Goal: Transaction & Acquisition: Purchase product/service

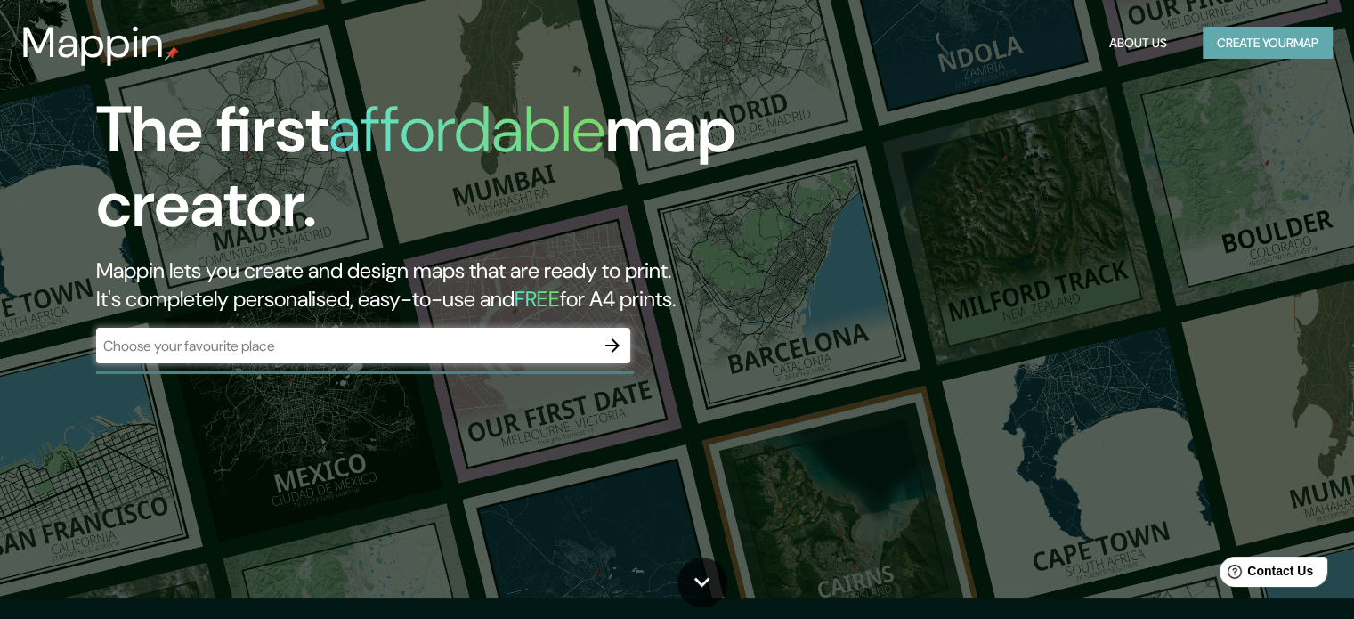
click at [1276, 56] on button "Create your map" at bounding box center [1267, 43] width 130 height 33
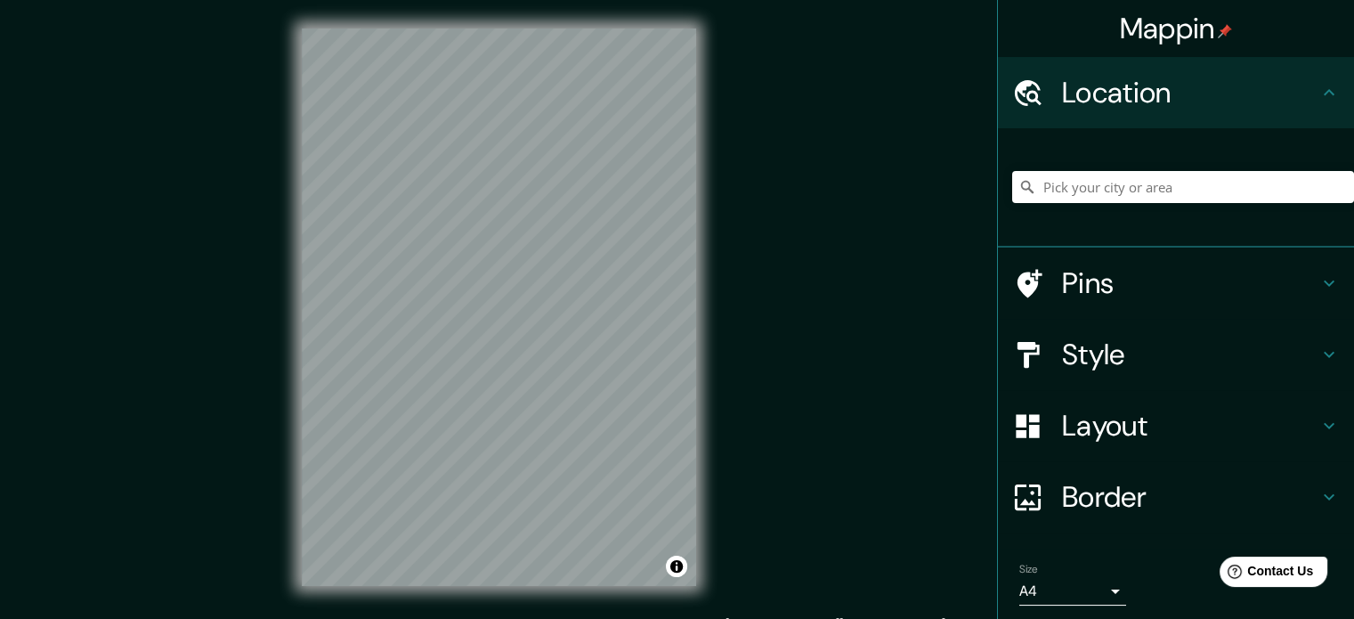
click at [1143, 358] on h4 "Style" at bounding box center [1190, 354] width 256 height 36
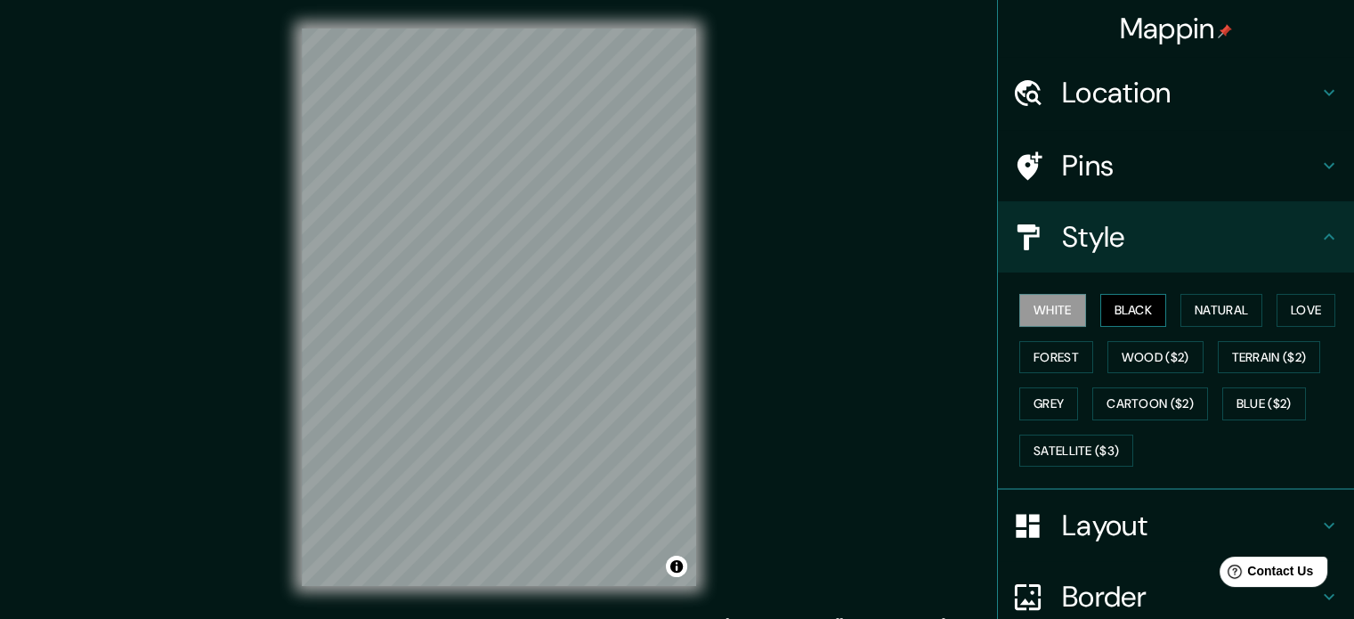
click at [1106, 305] on button "Black" at bounding box center [1133, 310] width 67 height 33
click at [1186, 321] on button "Natural" at bounding box center [1221, 310] width 82 height 33
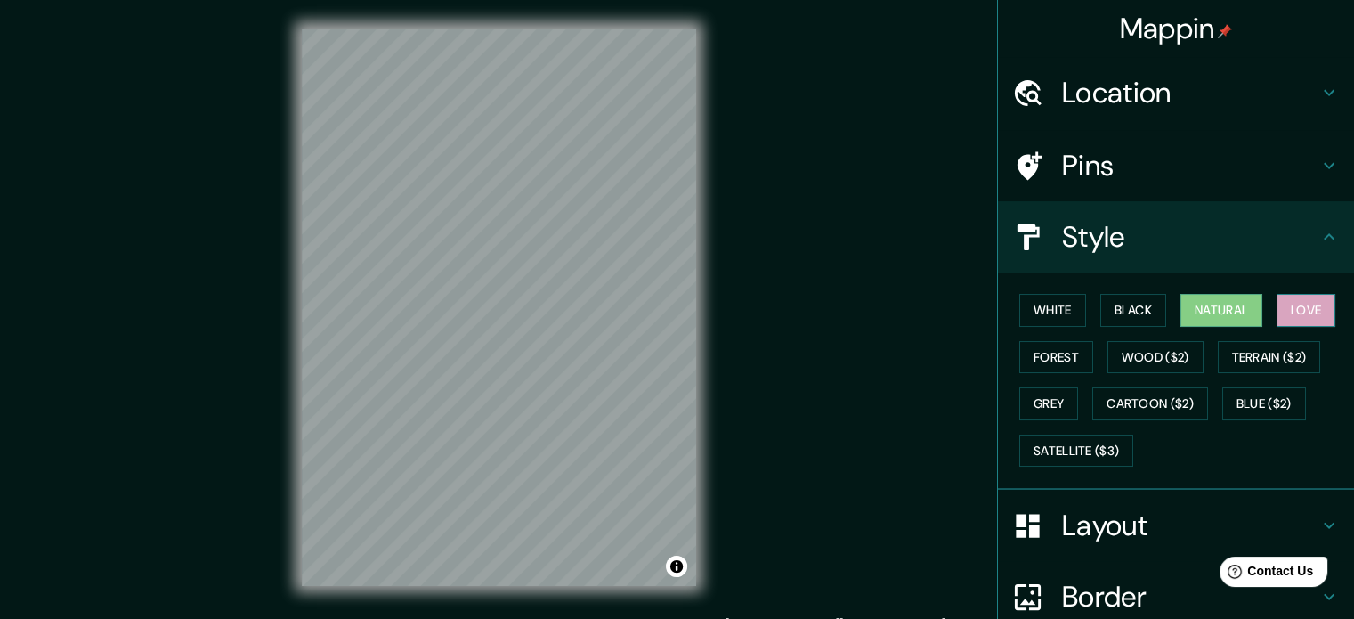
click at [1290, 307] on button "Love" at bounding box center [1305, 310] width 59 height 33
click at [1028, 355] on button "Forest" at bounding box center [1056, 357] width 74 height 33
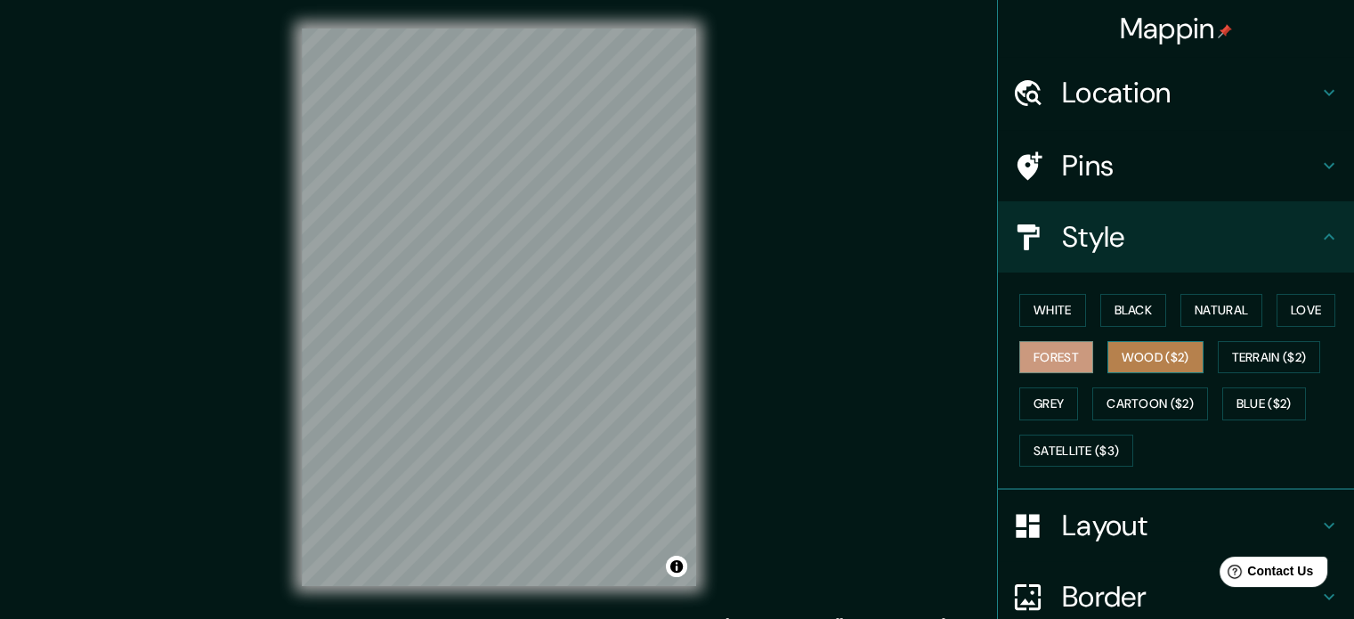
click at [1145, 356] on button "Wood ($2)" at bounding box center [1155, 357] width 96 height 33
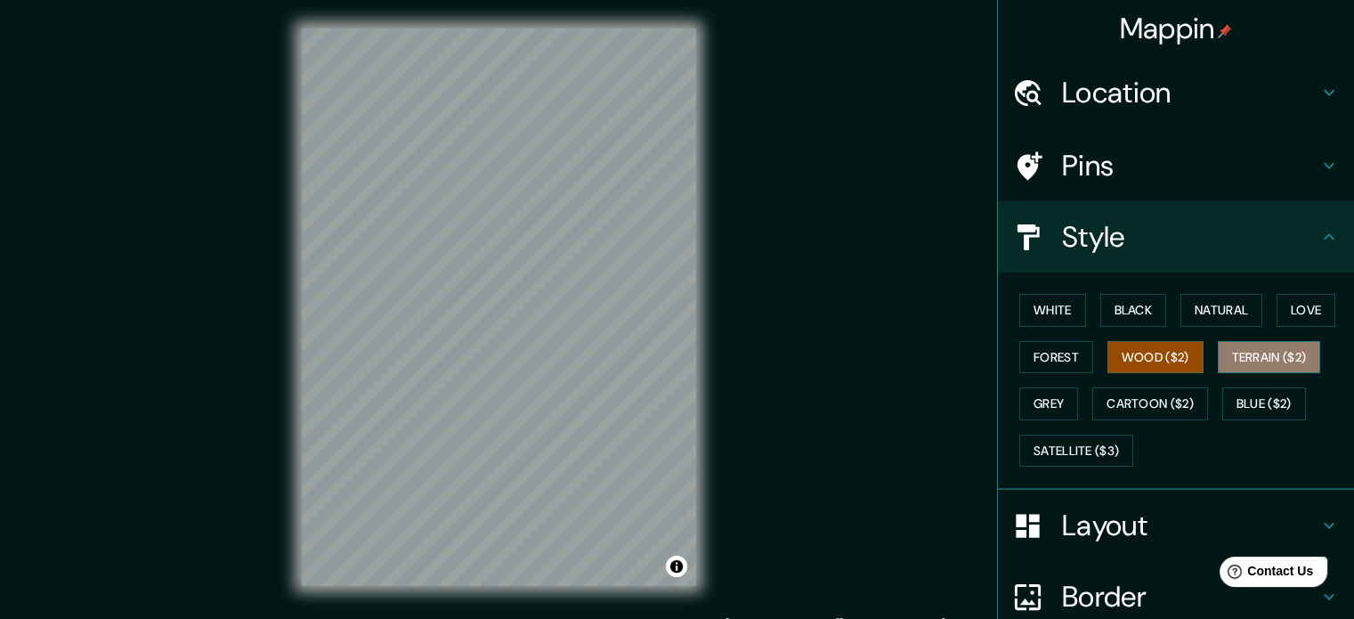
click at [1280, 350] on button "Terrain ($2)" at bounding box center [1269, 357] width 103 height 33
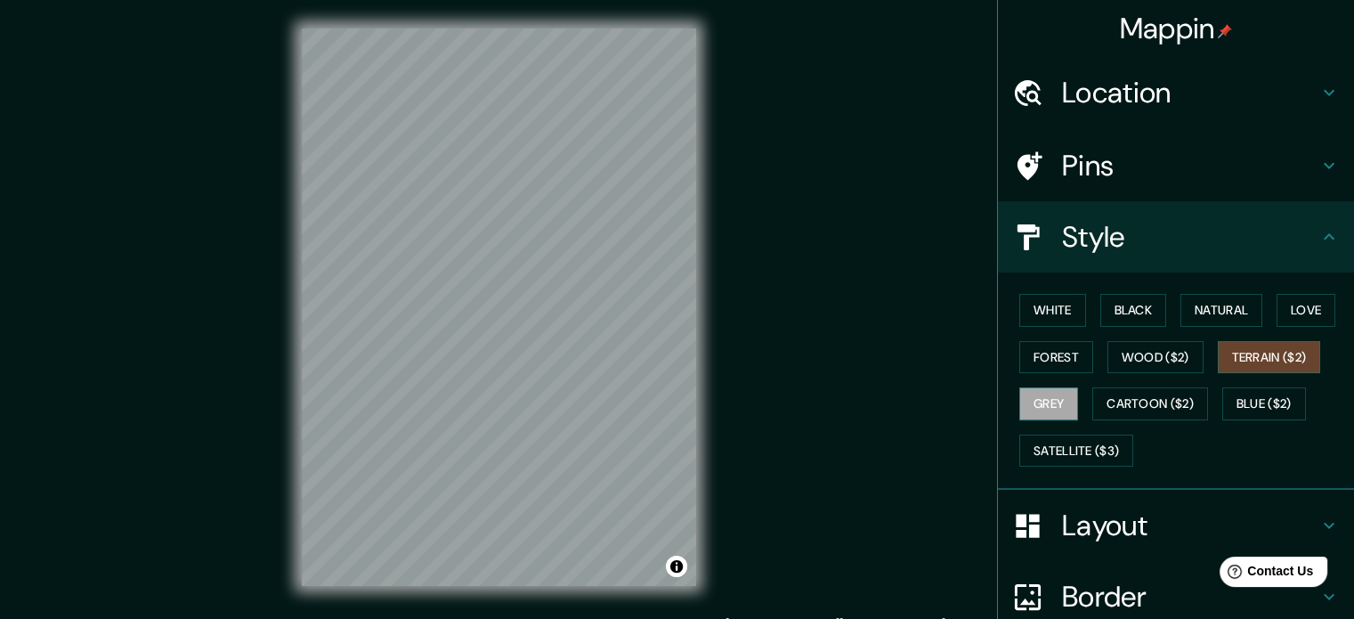
click at [1039, 391] on button "Grey" at bounding box center [1048, 403] width 59 height 33
click at [1044, 356] on button "Forest" at bounding box center [1056, 357] width 74 height 33
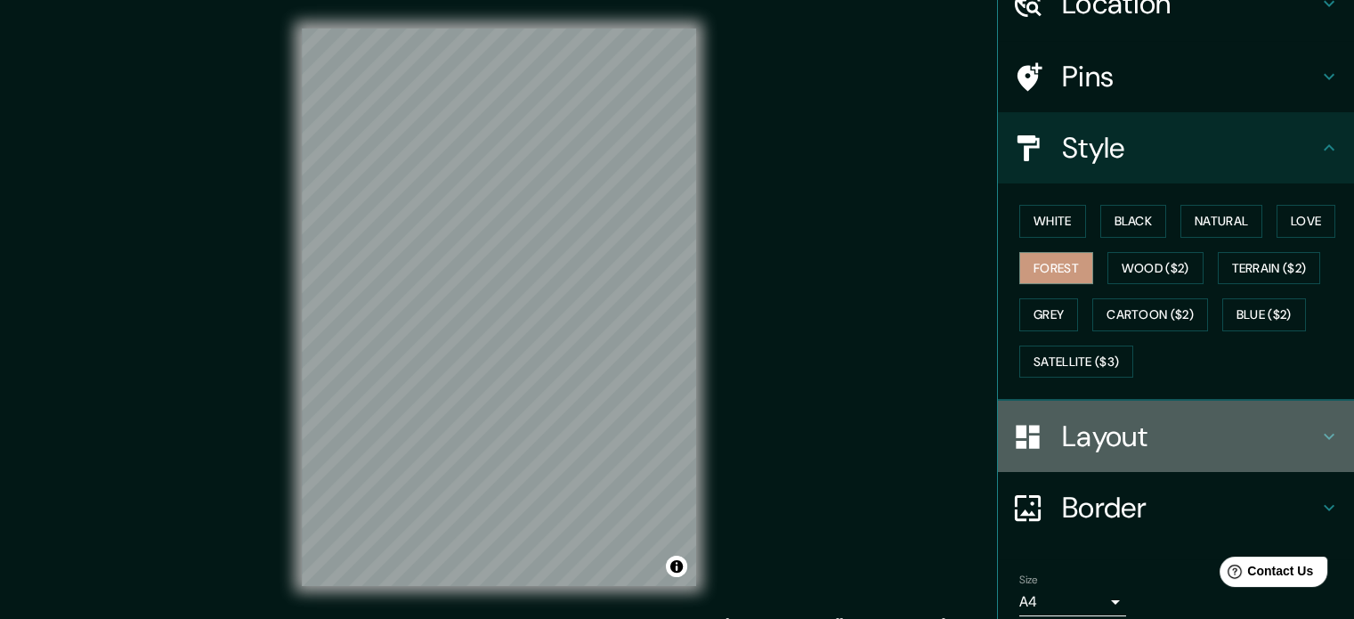
click at [1219, 423] on h4 "Layout" at bounding box center [1190, 436] width 256 height 36
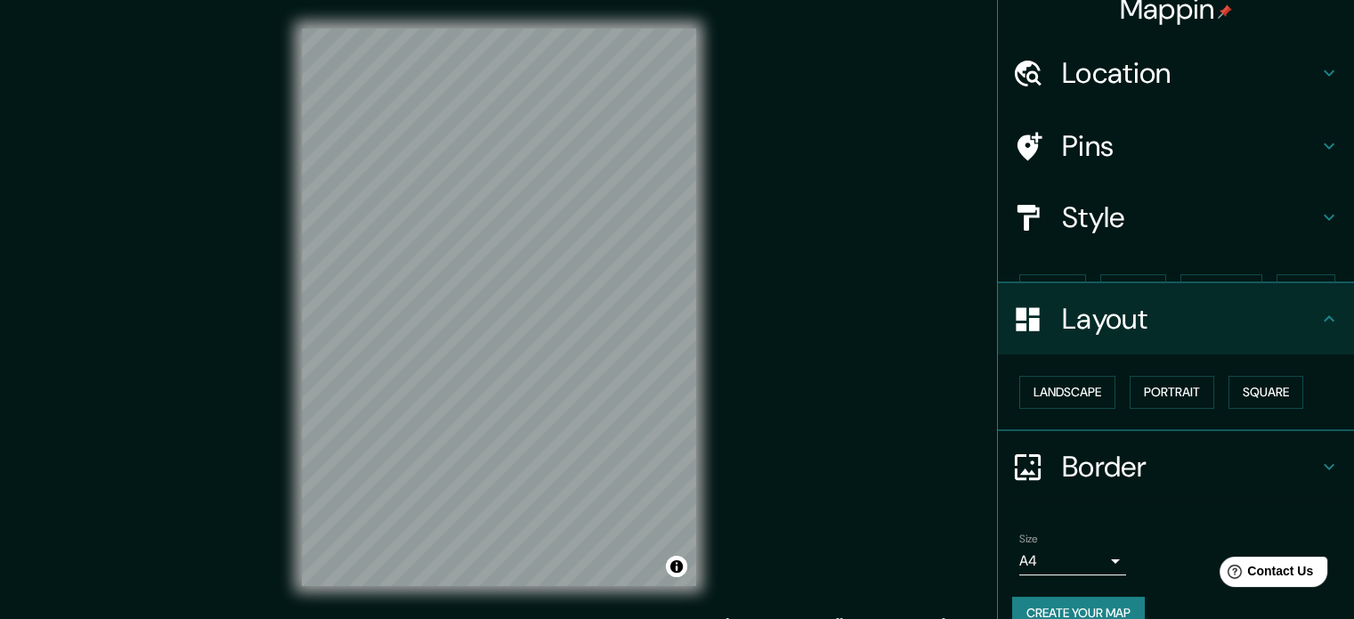
scroll to position [20, 0]
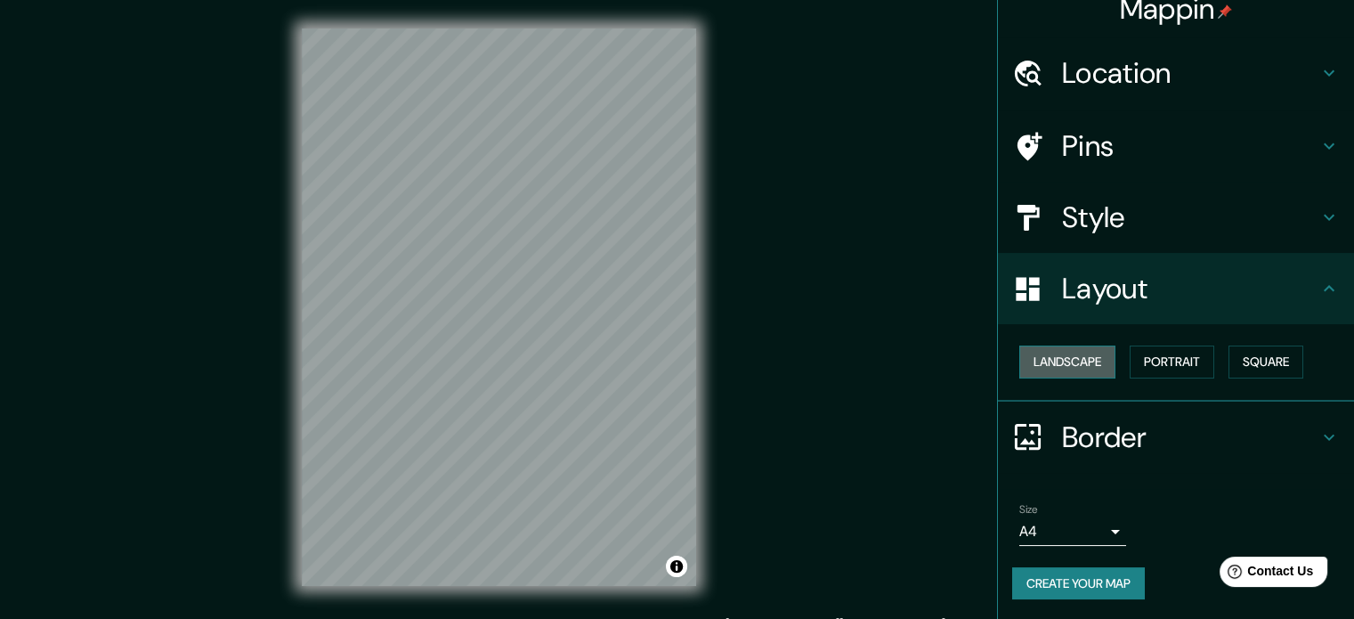
click at [1088, 362] on button "Landscape" at bounding box center [1067, 361] width 96 height 33
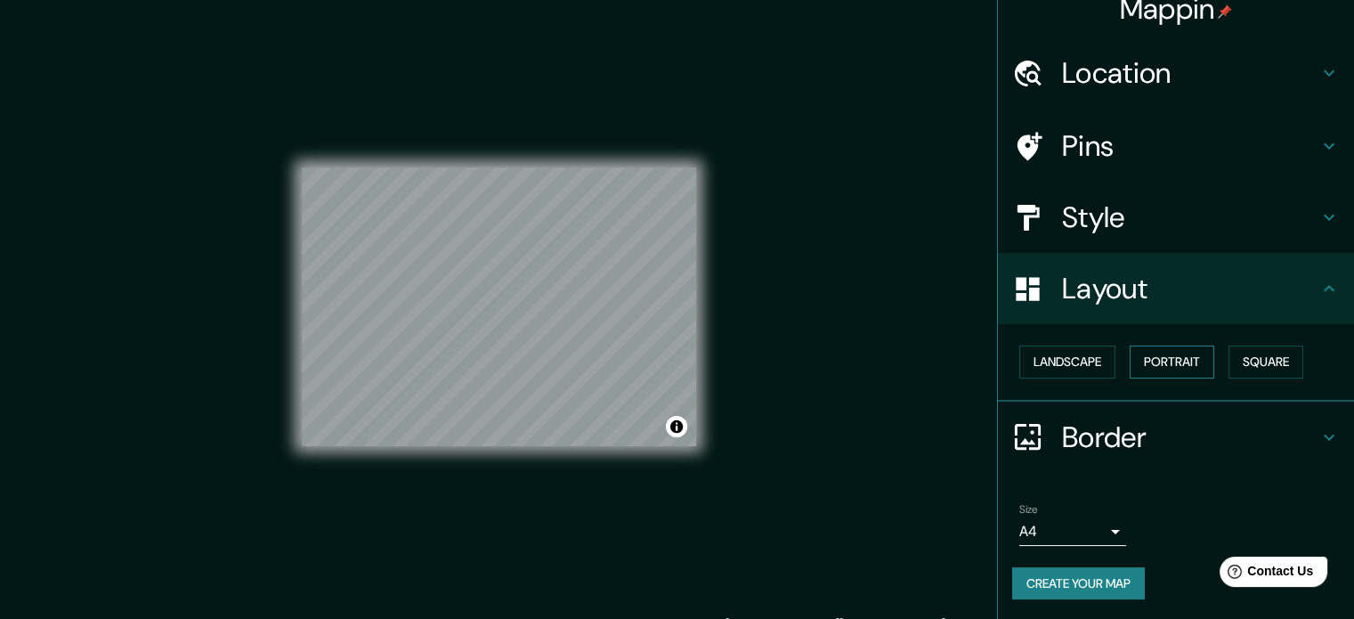
click at [1142, 362] on button "Portrait" at bounding box center [1171, 361] width 85 height 33
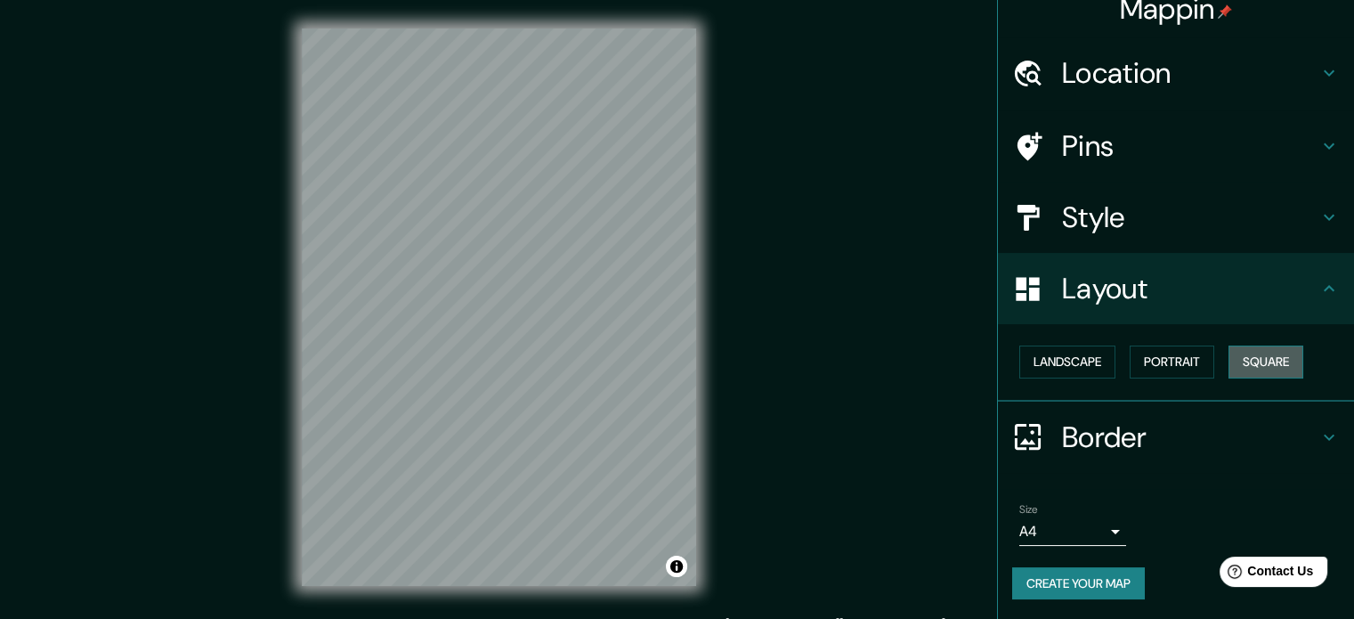
click at [1246, 365] on button "Square" at bounding box center [1265, 361] width 75 height 33
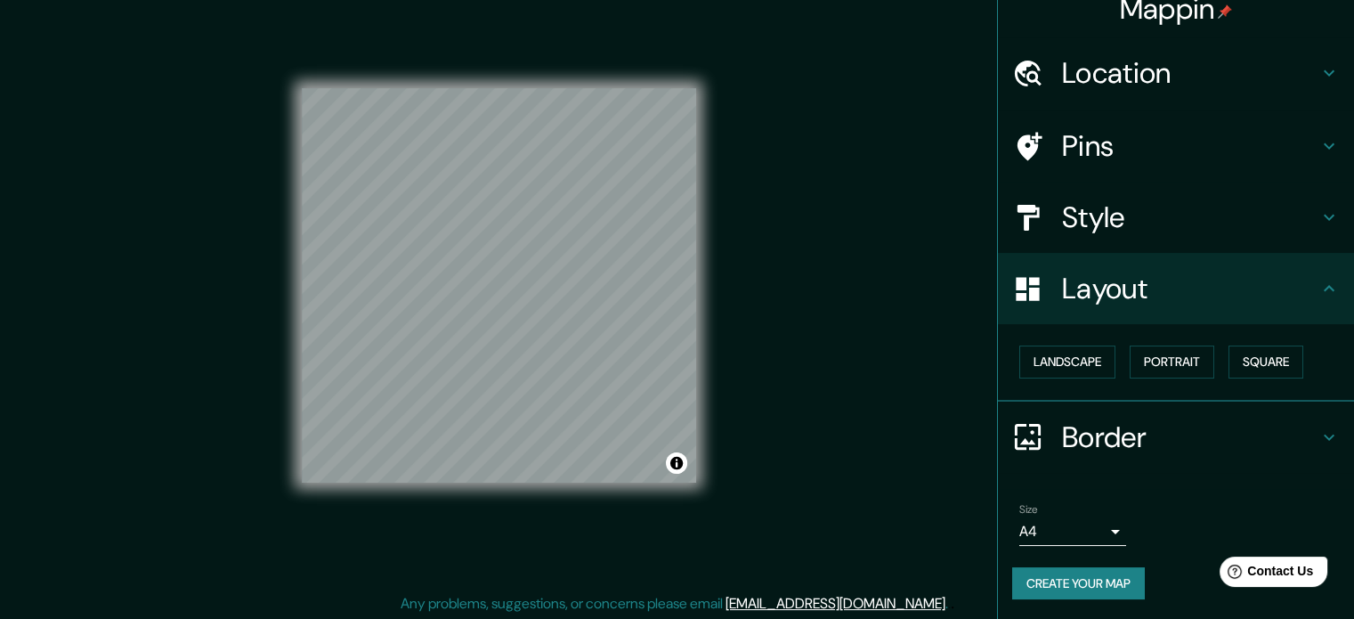
scroll to position [23, 0]
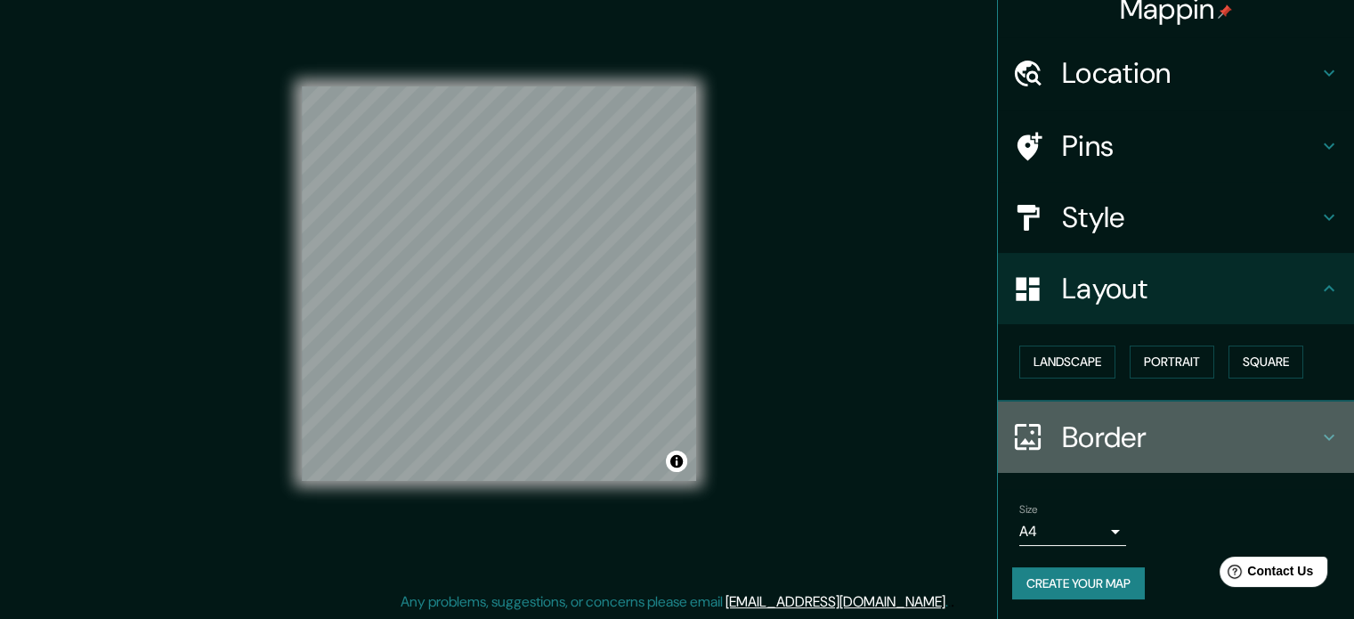
click at [1095, 439] on h4 "Border" at bounding box center [1190, 437] width 256 height 36
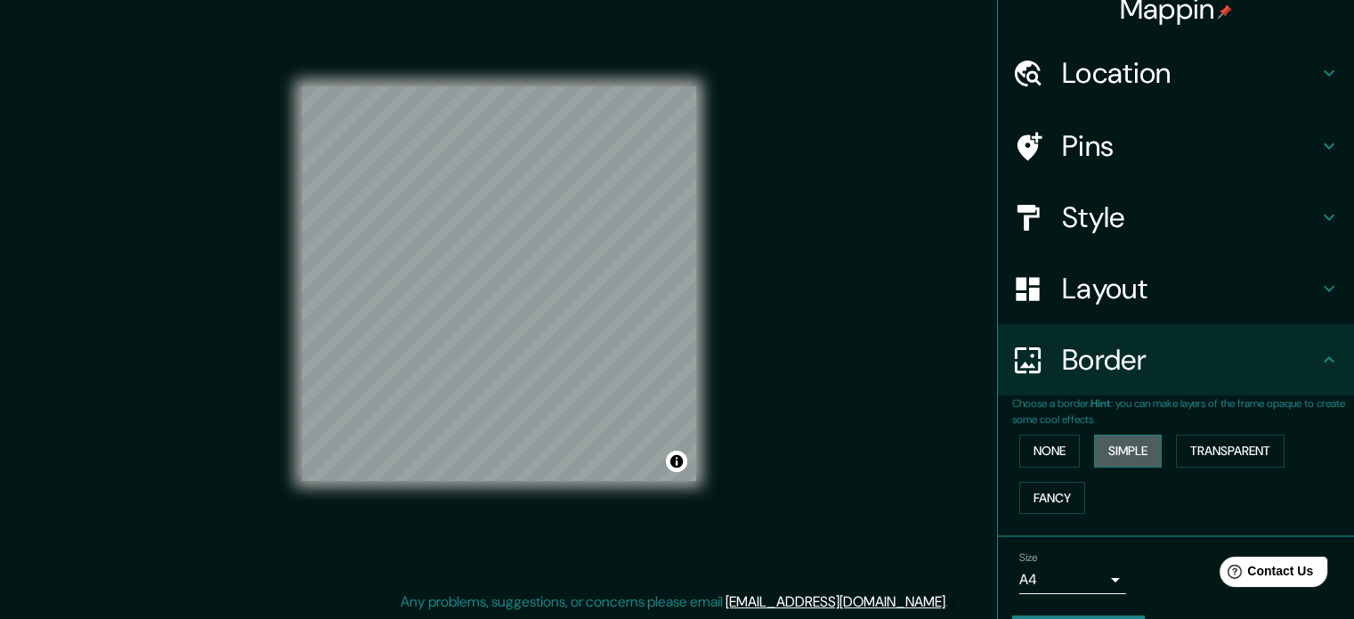
click at [1101, 442] on button "Simple" at bounding box center [1128, 450] width 68 height 33
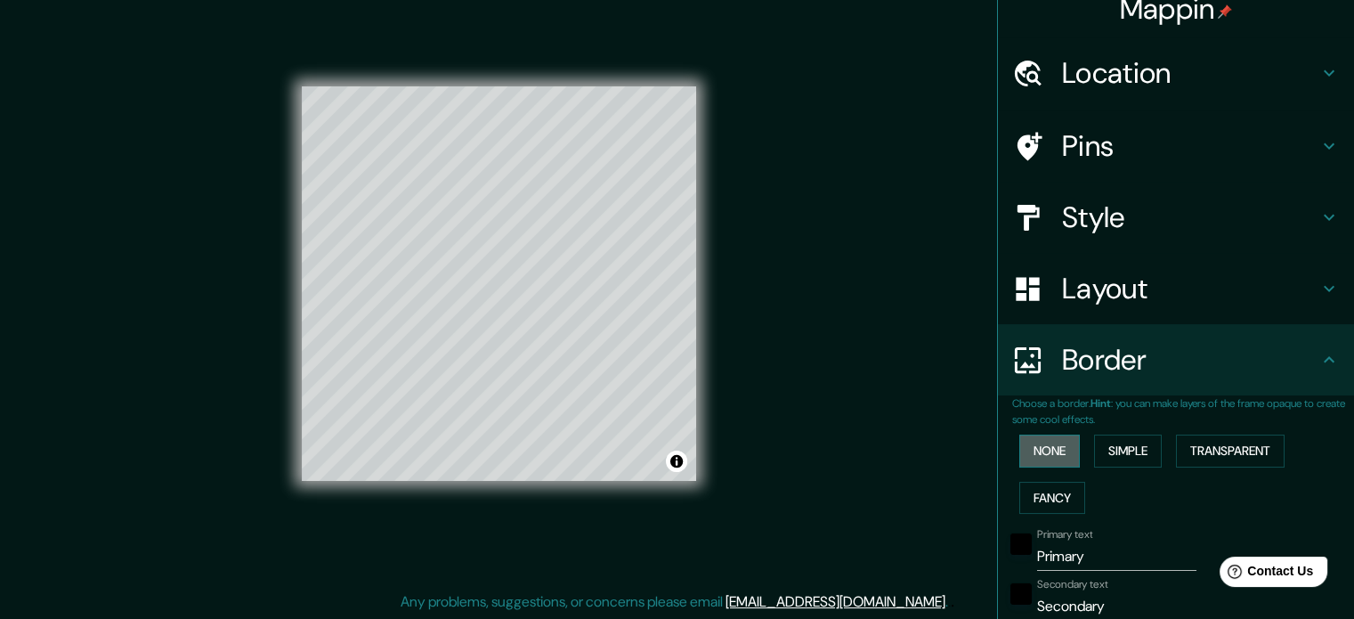
click at [1039, 451] on button "None" at bounding box center [1049, 450] width 61 height 33
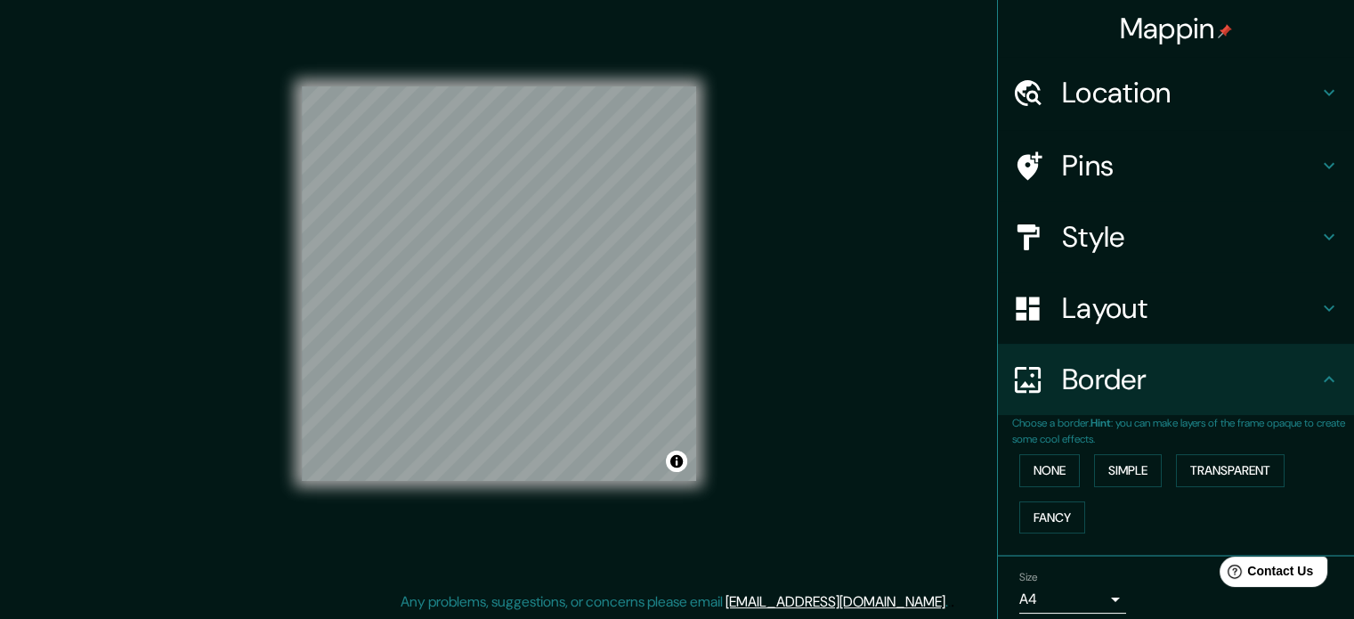
scroll to position [0, 0]
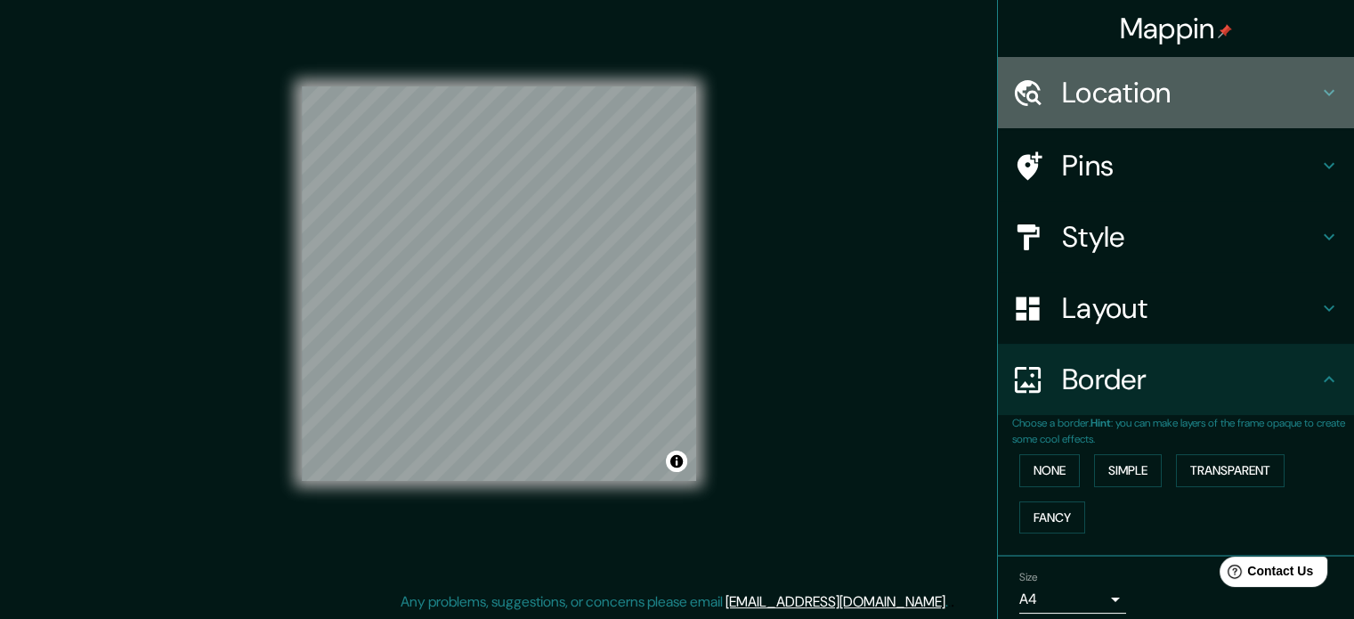
click at [1068, 90] on h4 "Location" at bounding box center [1190, 93] width 256 height 36
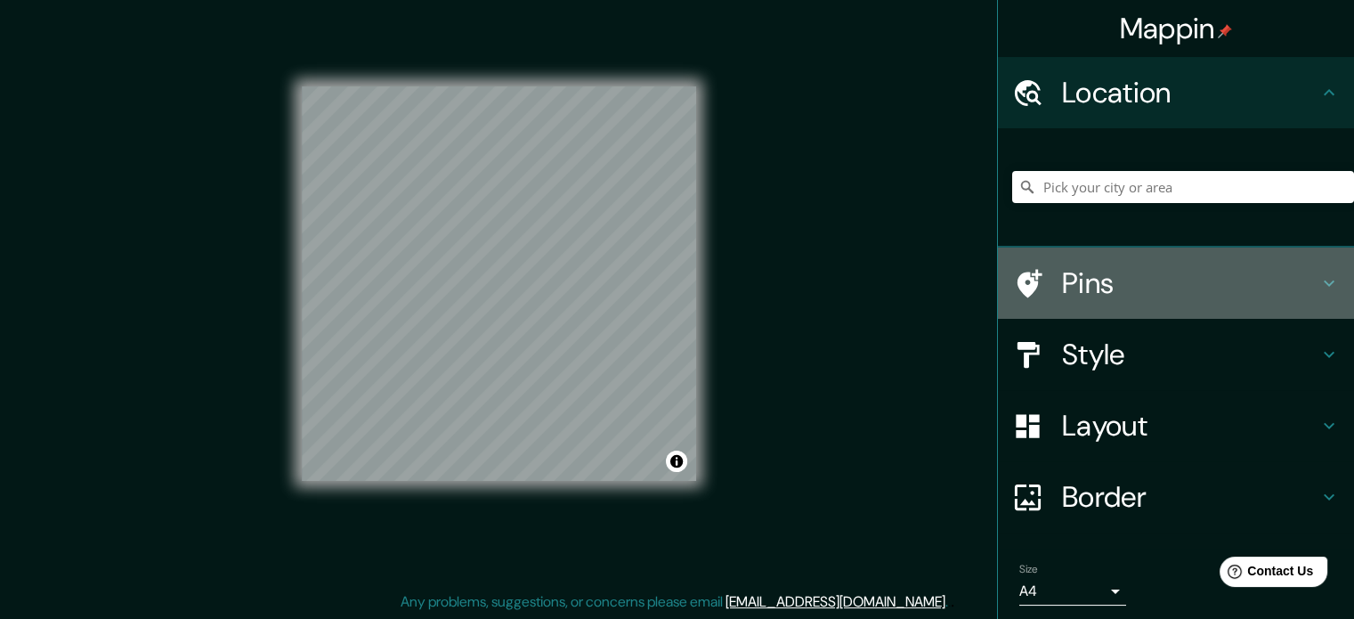
click at [1121, 270] on h4 "Pins" at bounding box center [1190, 283] width 256 height 36
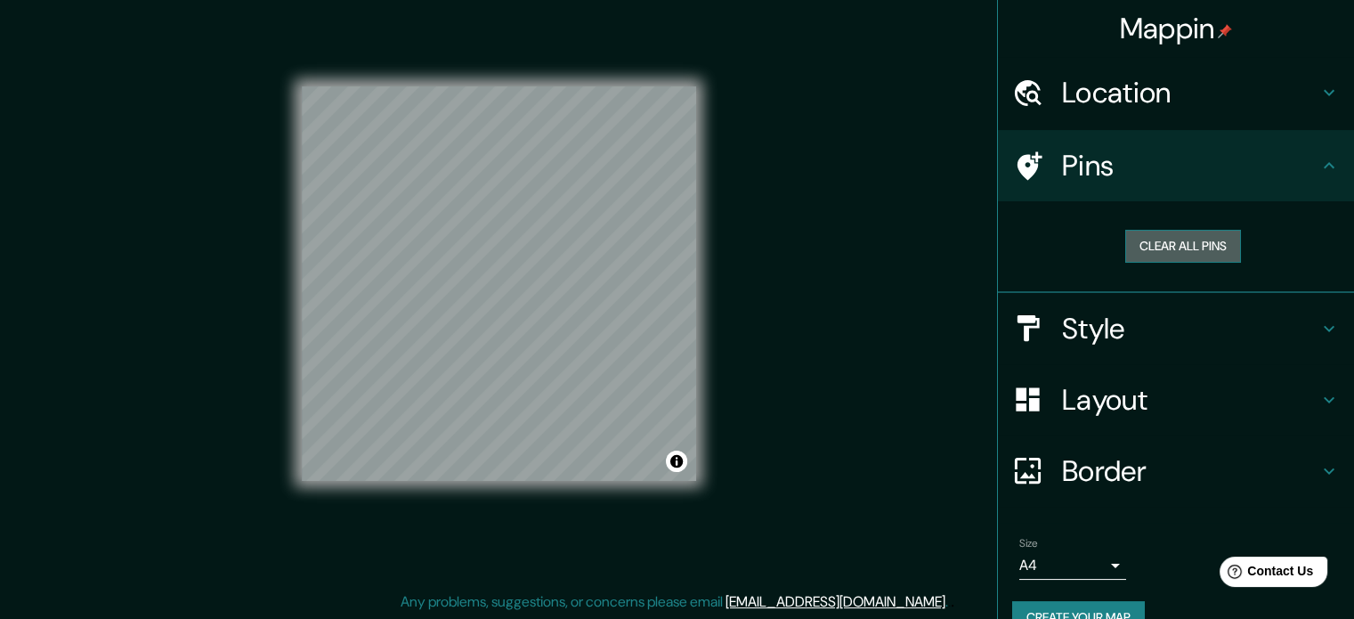
click at [1161, 253] on button "Clear all pins" at bounding box center [1183, 246] width 116 height 33
click at [1147, 247] on button "Clear all pins" at bounding box center [1183, 246] width 116 height 33
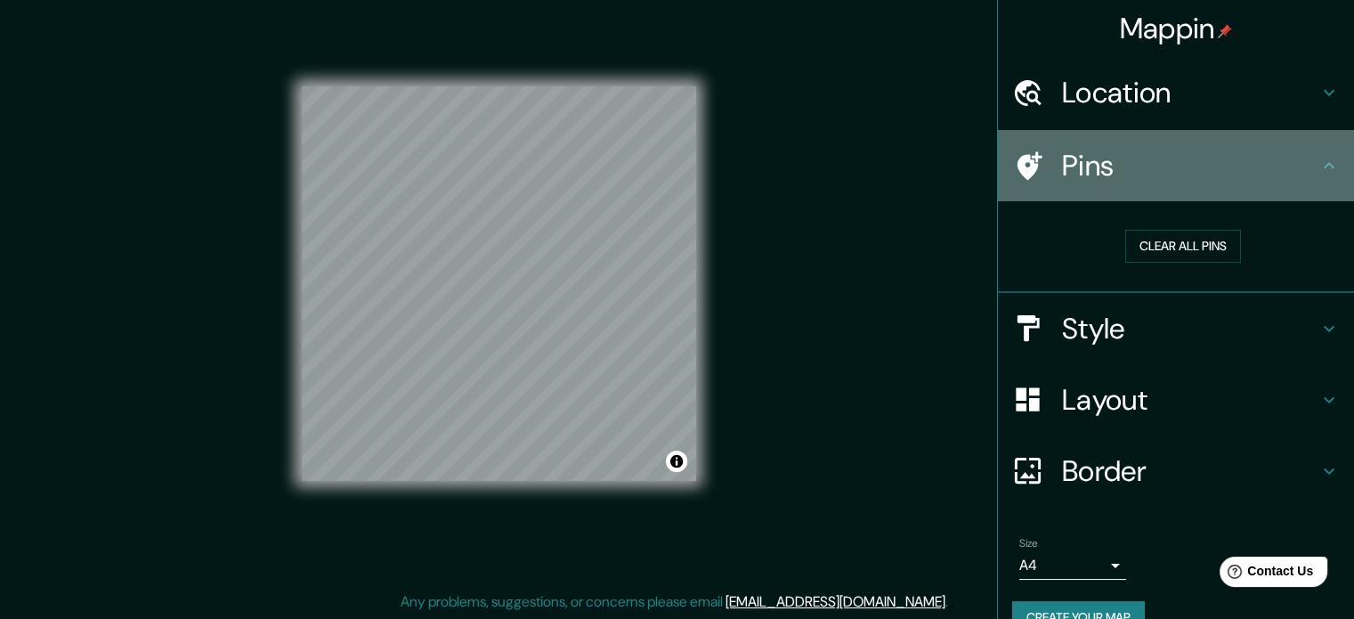
click at [1232, 180] on h4 "Pins" at bounding box center [1190, 166] width 256 height 36
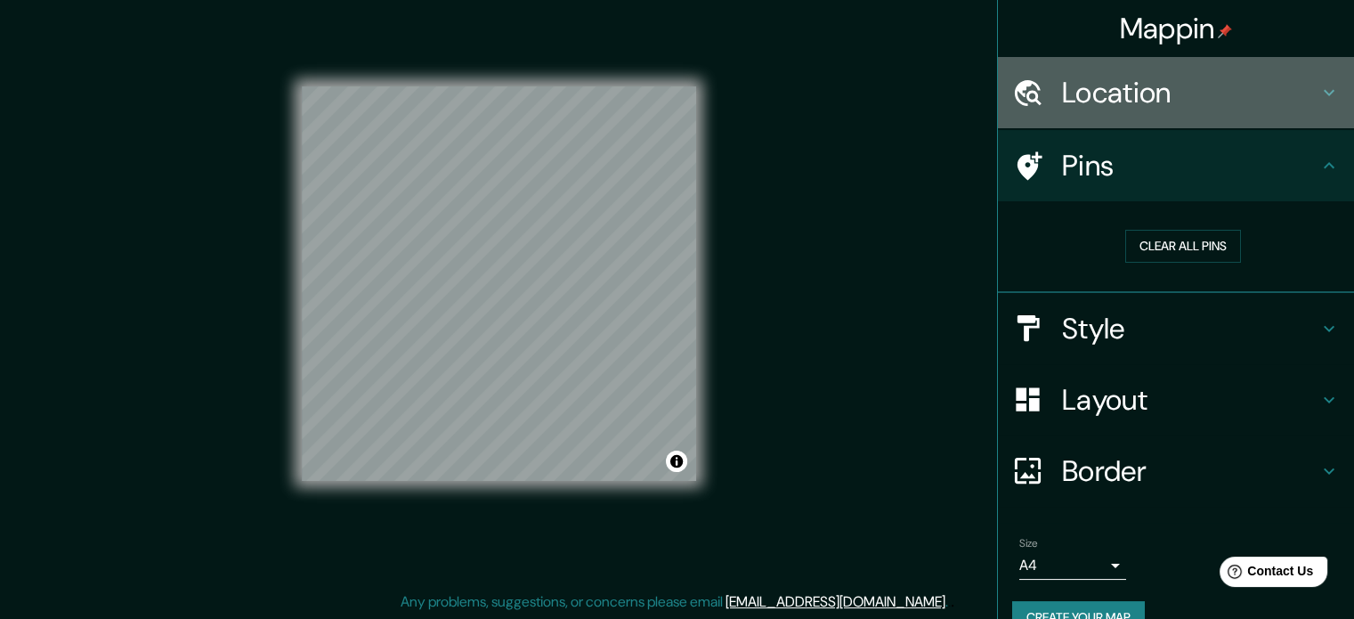
click at [1318, 95] on icon at bounding box center [1328, 92] width 21 height 21
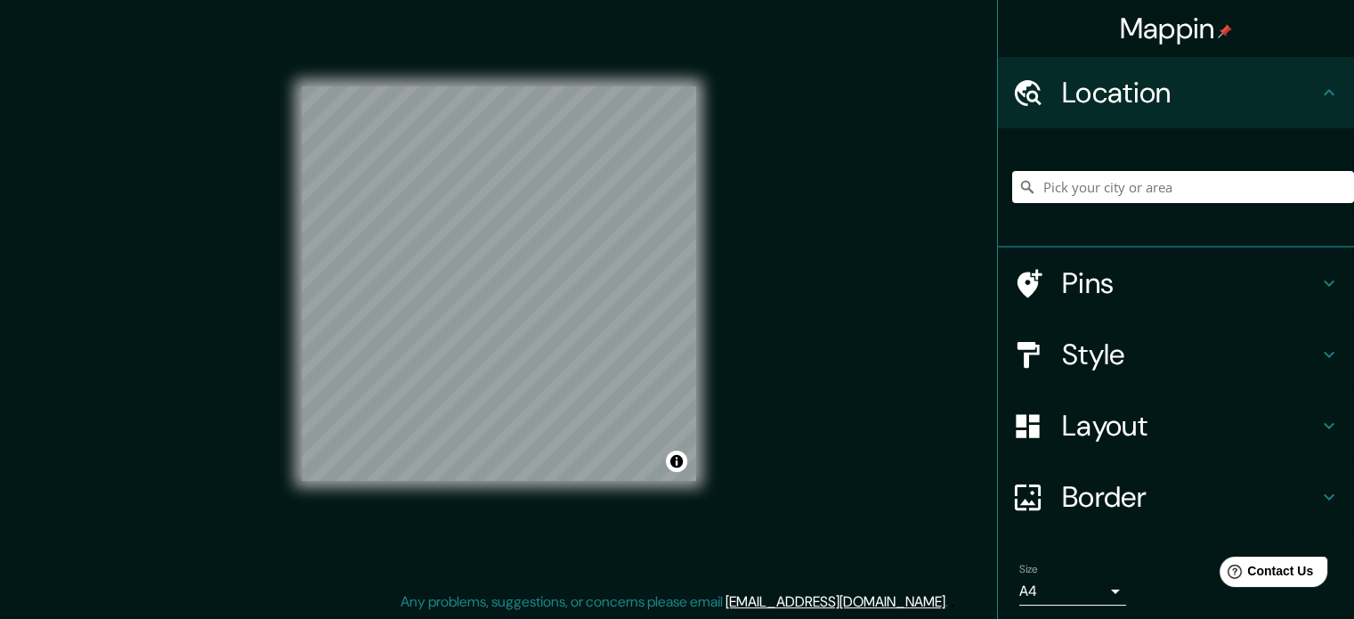
click at [1318, 95] on icon at bounding box center [1328, 92] width 21 height 21
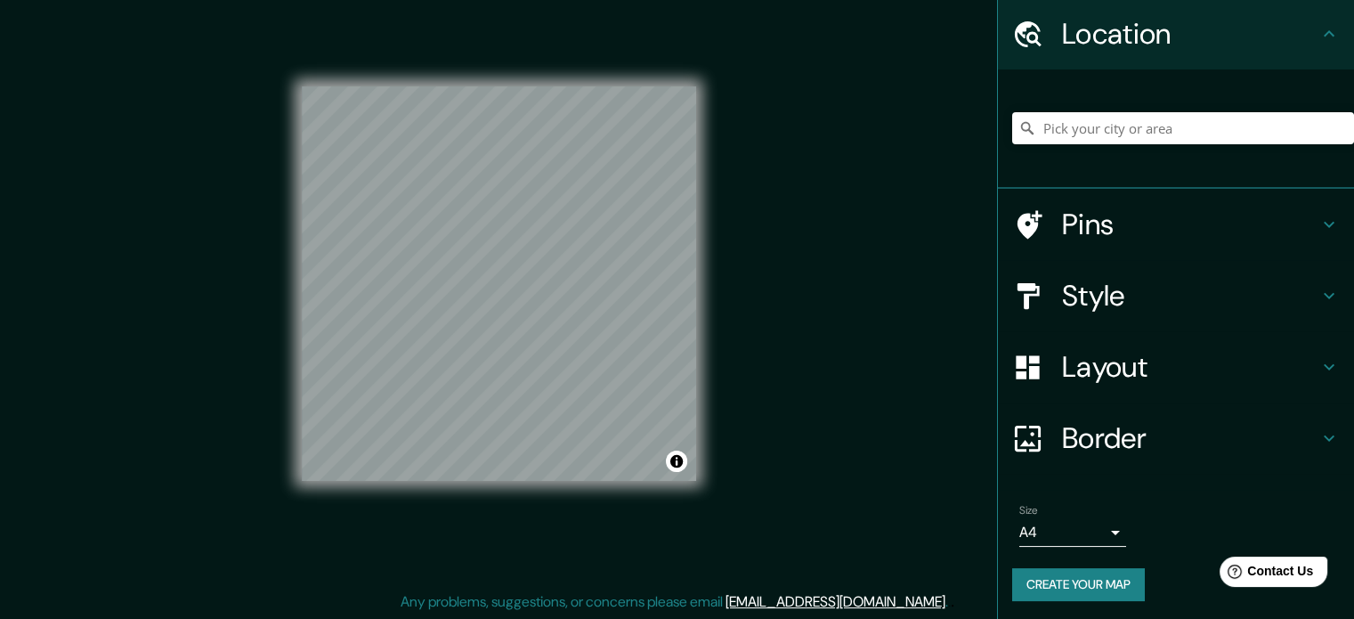
scroll to position [61, 0]
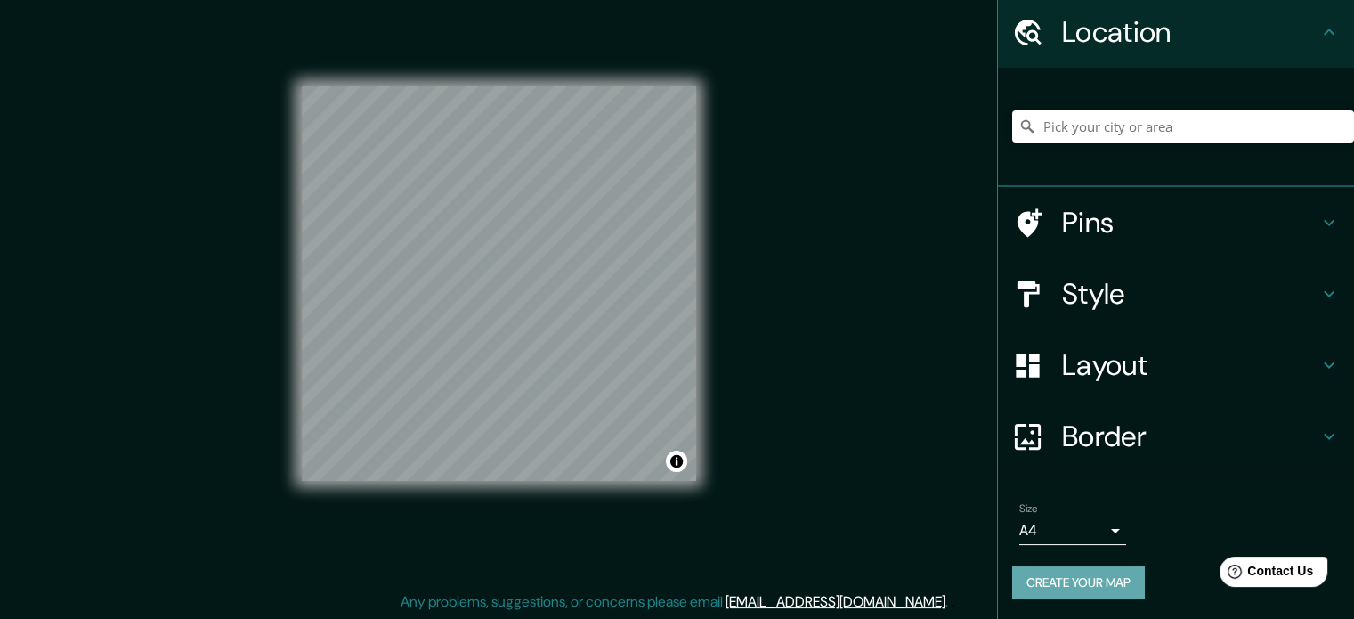
click at [1083, 586] on button "Create your map" at bounding box center [1078, 582] width 133 height 33
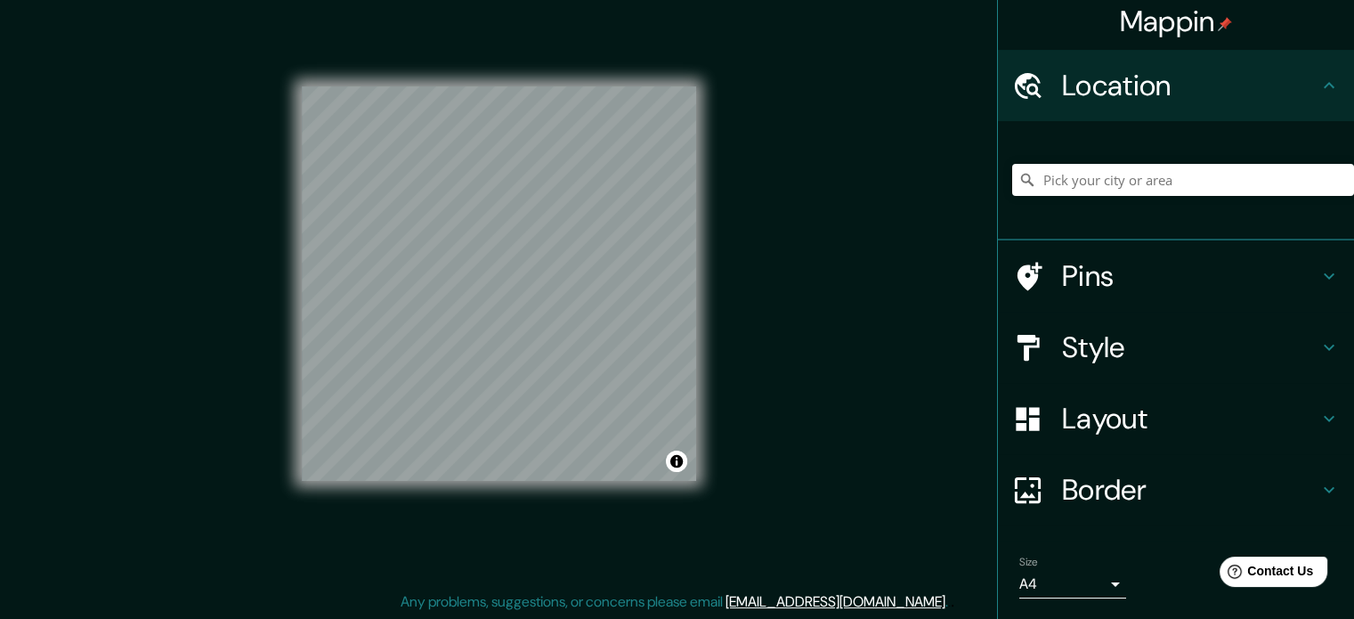
scroll to position [0, 0]
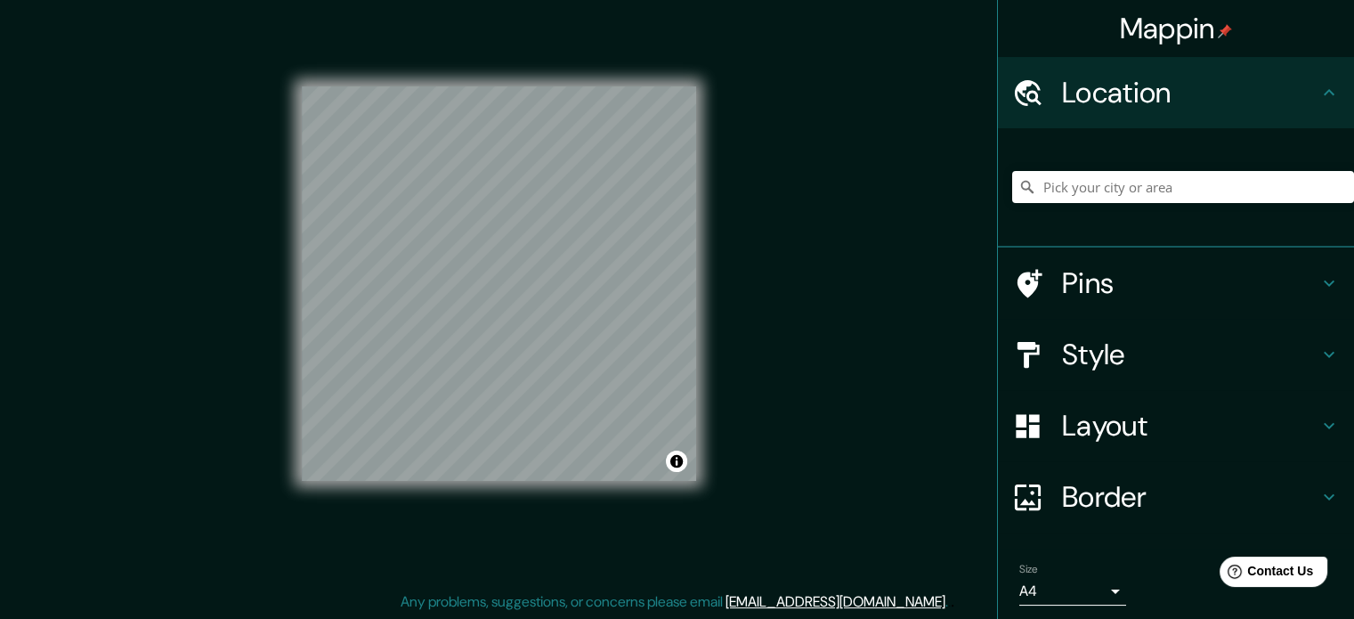
click at [1125, 502] on h4 "Border" at bounding box center [1190, 497] width 256 height 36
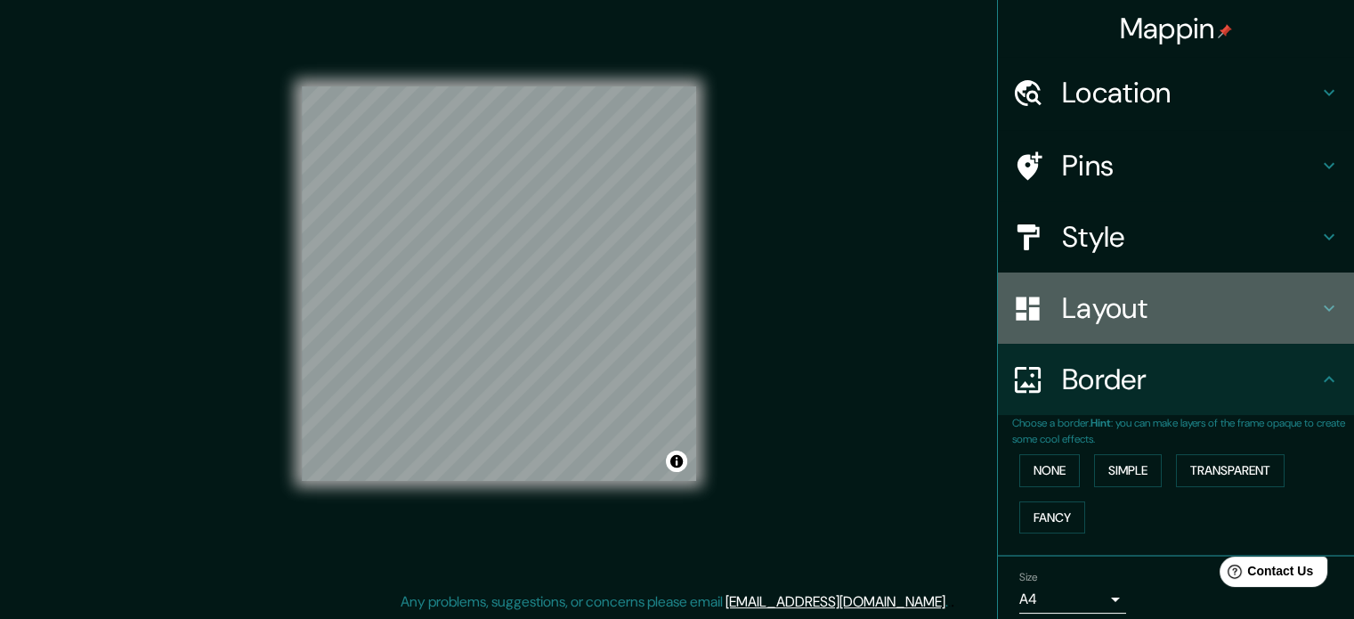
click at [1105, 324] on h4 "Layout" at bounding box center [1190, 308] width 256 height 36
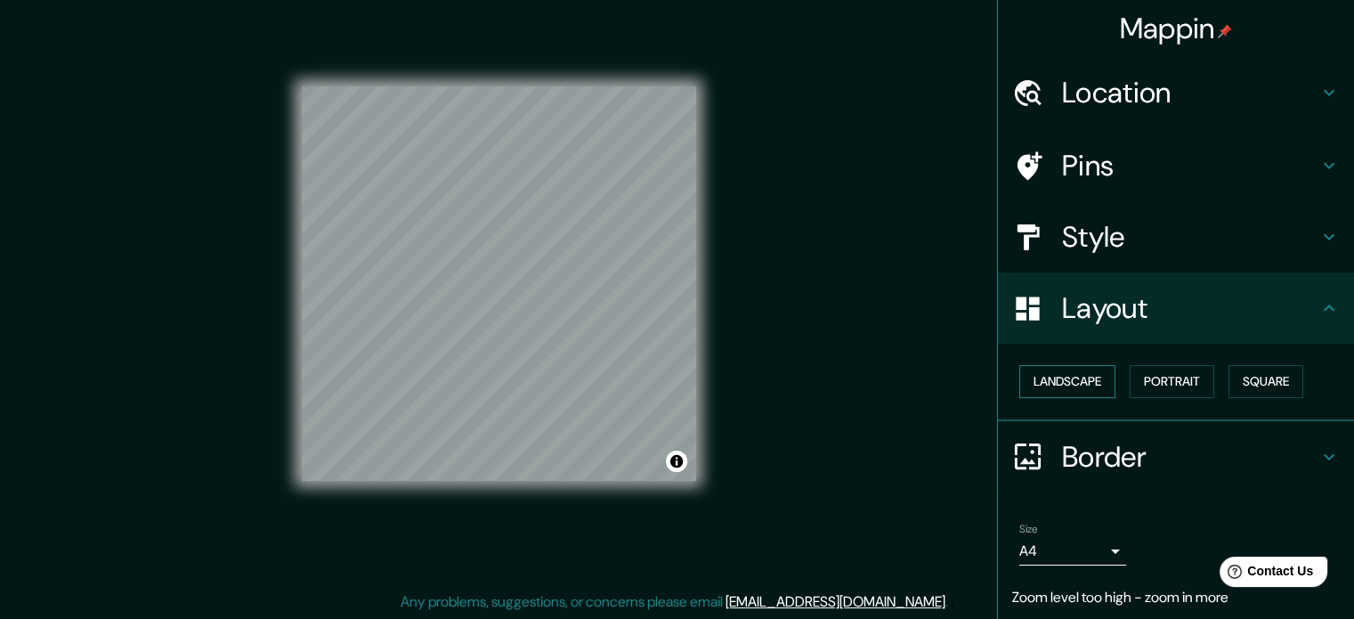
click at [1048, 373] on button "Landscape" at bounding box center [1067, 381] width 96 height 33
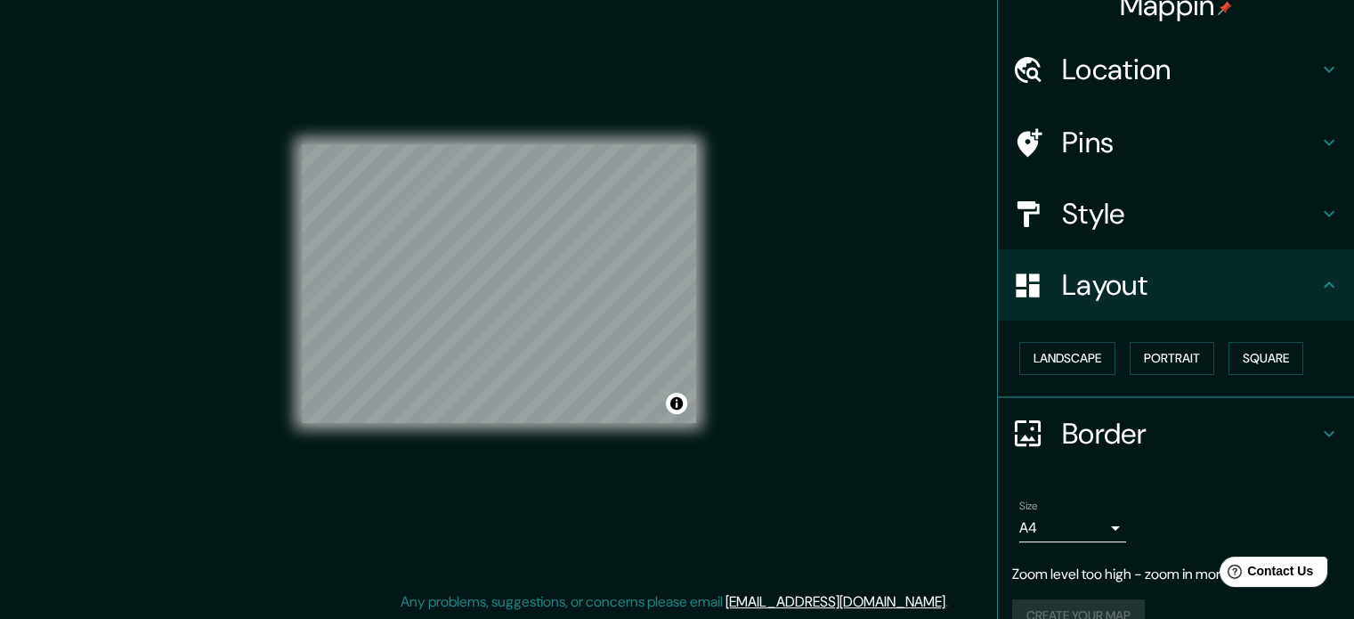
scroll to position [55, 0]
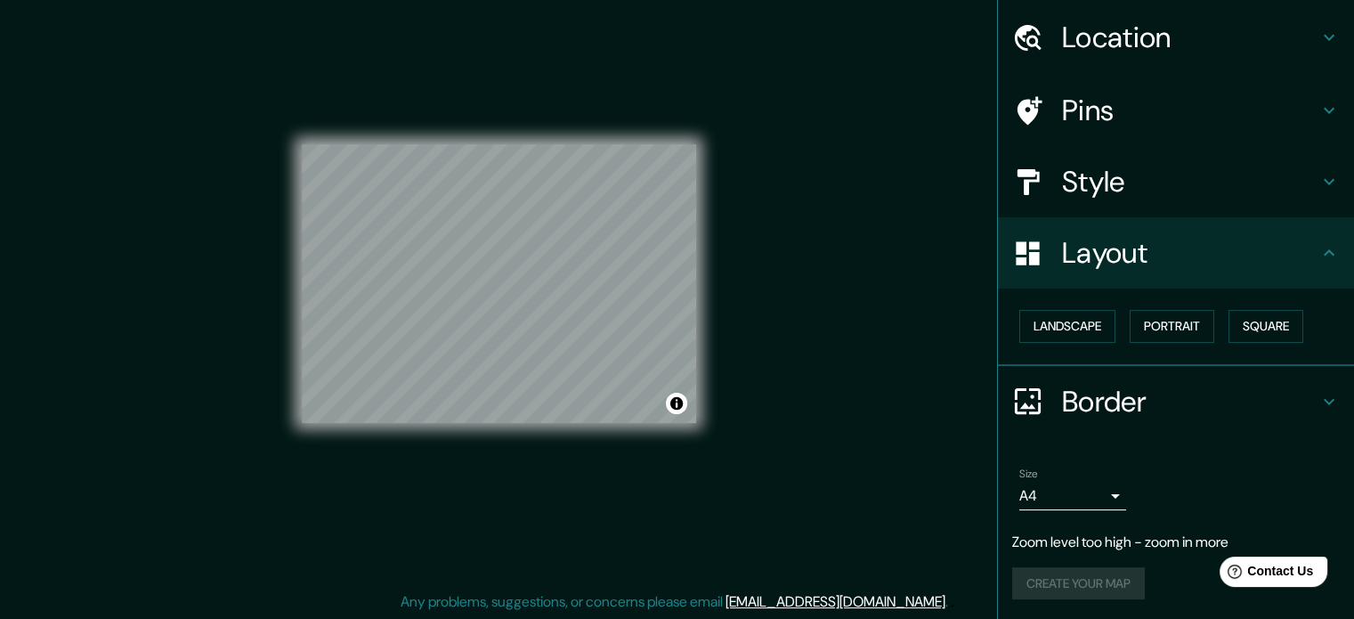
click at [1051, 497] on body "Mappin Location Pins Style Layout Landscape Portrait Square Border Choose a bor…" at bounding box center [677, 286] width 1354 height 619
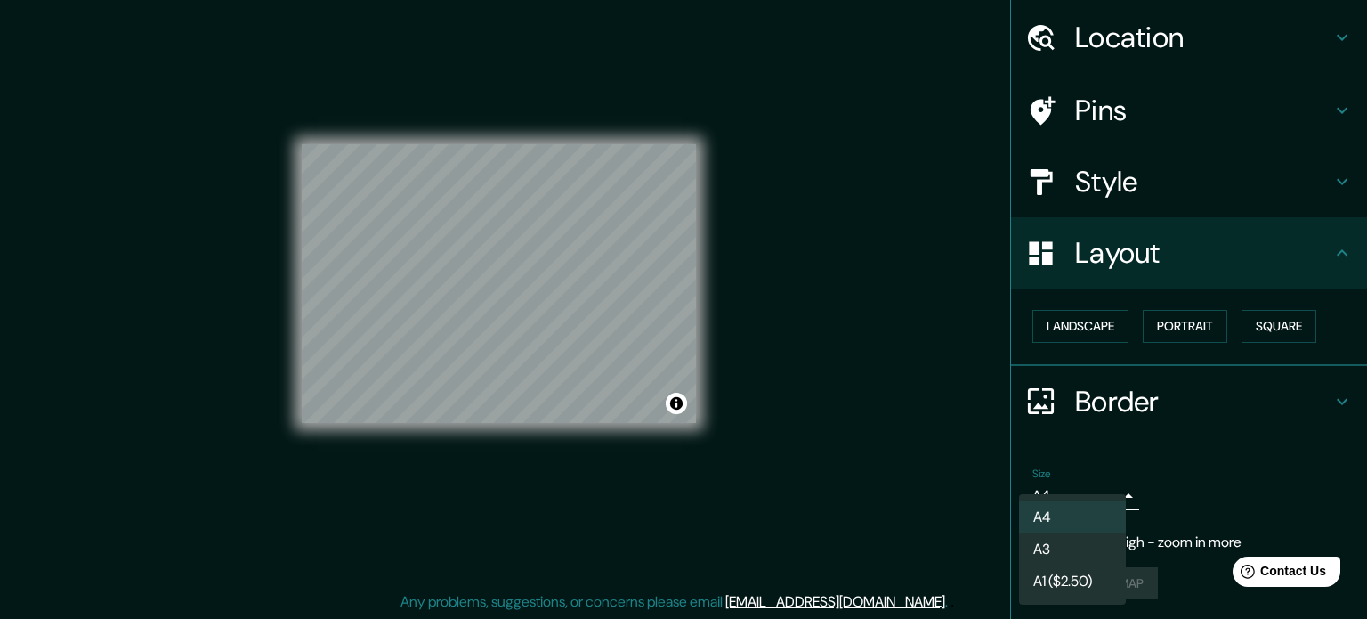
click at [1062, 544] on li "A3" at bounding box center [1072, 549] width 107 height 32
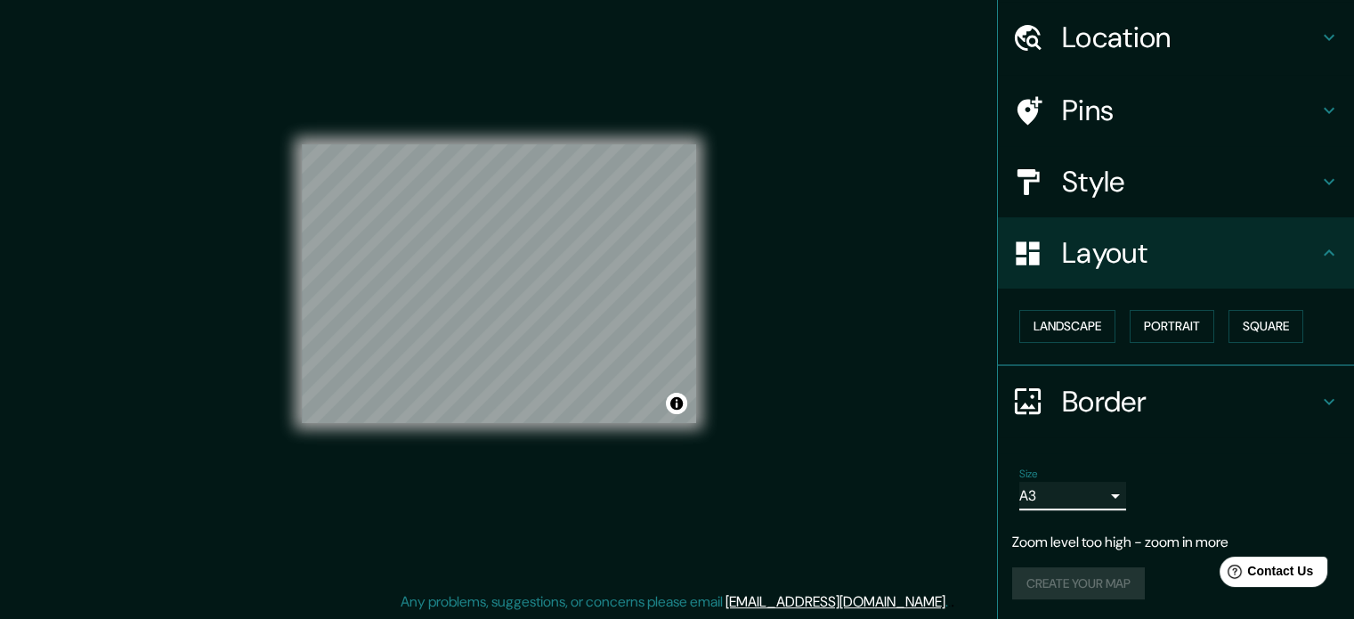
scroll to position [20, 0]
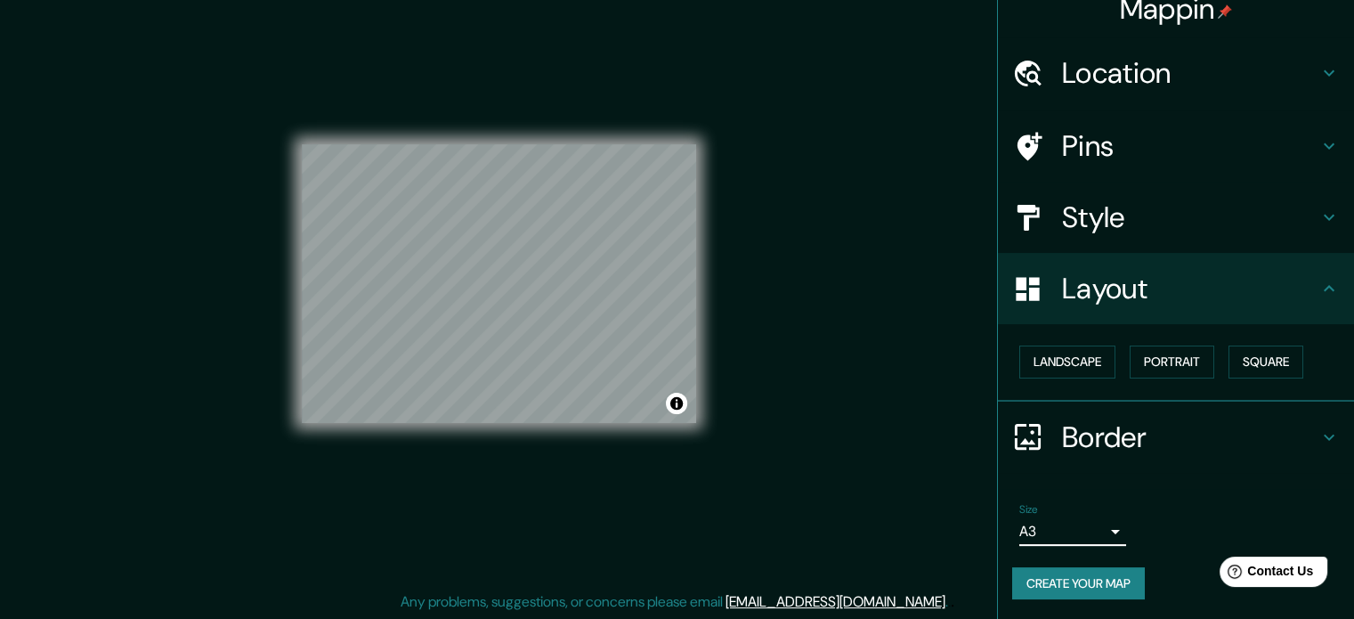
click at [1082, 540] on body "Mappin Location Pins Style Layout Landscape Portrait Square Border Choose a bor…" at bounding box center [677, 286] width 1354 height 619
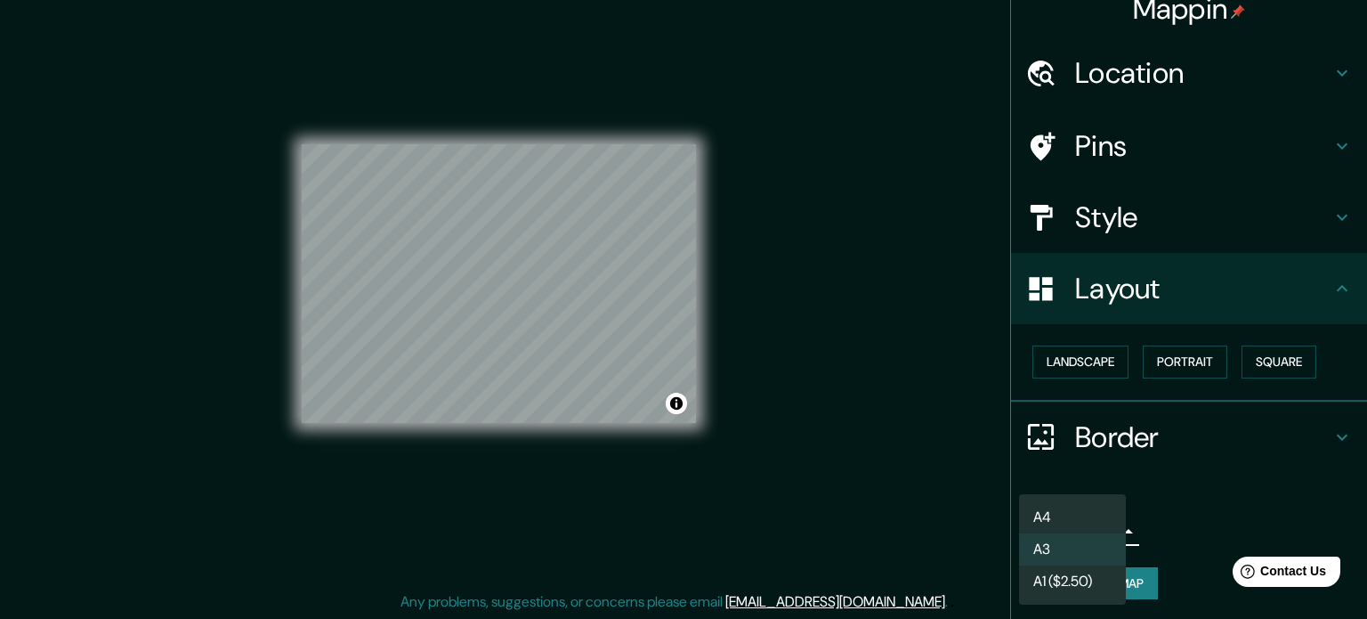
click at [1072, 516] on li "A4" at bounding box center [1072, 517] width 107 height 32
type input "single"
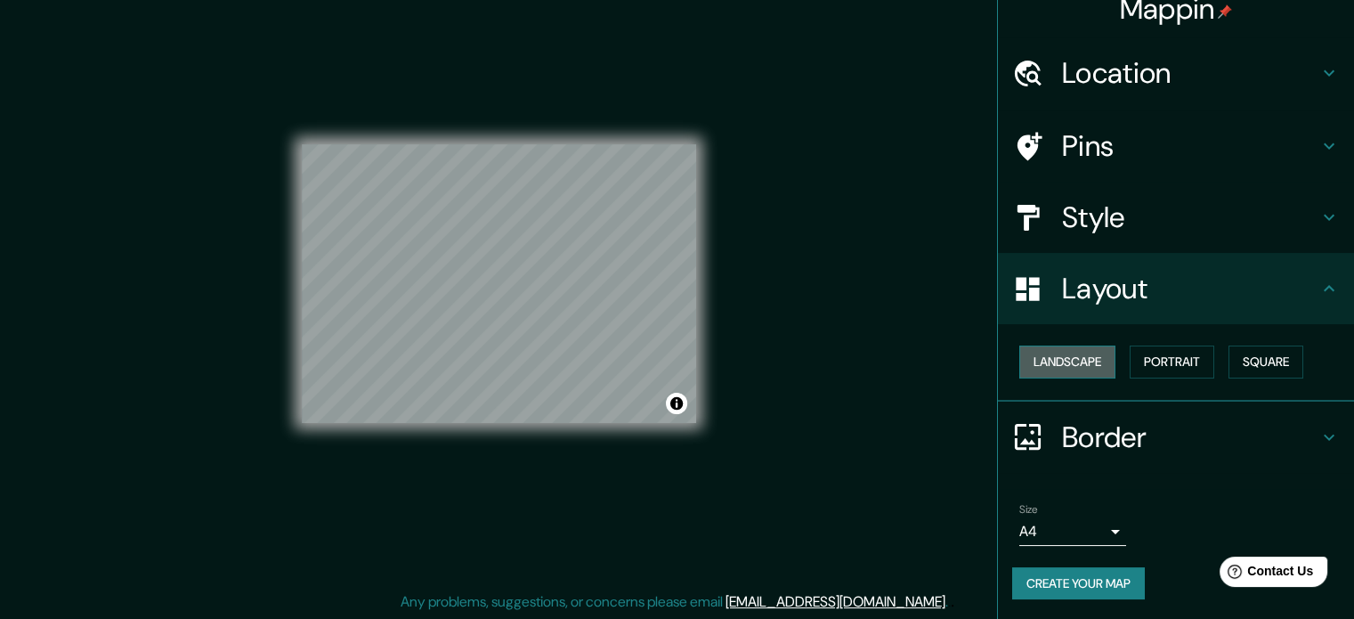
click at [1052, 372] on button "Landscape" at bounding box center [1067, 361] width 96 height 33
click at [1140, 372] on button "Portrait" at bounding box center [1171, 361] width 85 height 33
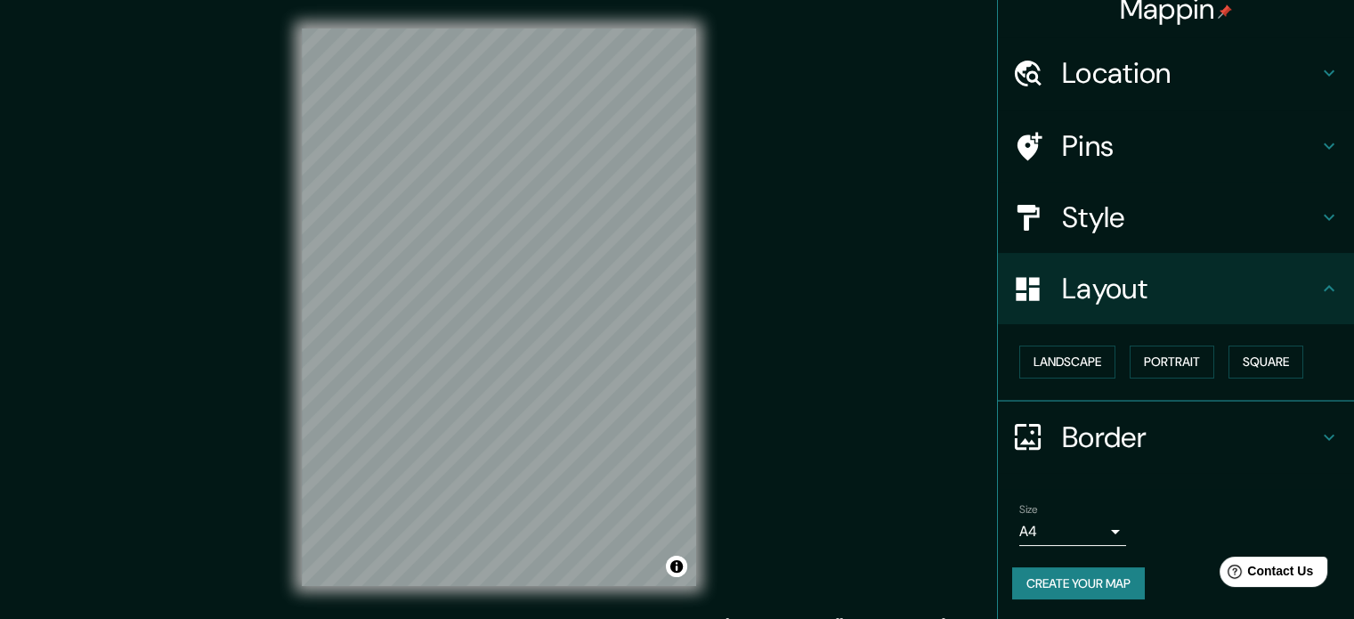
scroll to position [0, 0]
